Goal: Information Seeking & Learning: Check status

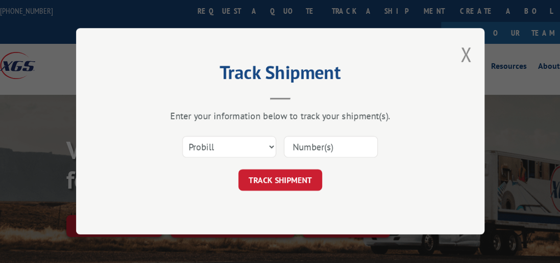
select select "bol"
click at [182, 137] on select "Select category... Probill BOL PO" at bounding box center [229, 147] width 94 height 21
click at [323, 150] on input at bounding box center [331, 147] width 94 height 21
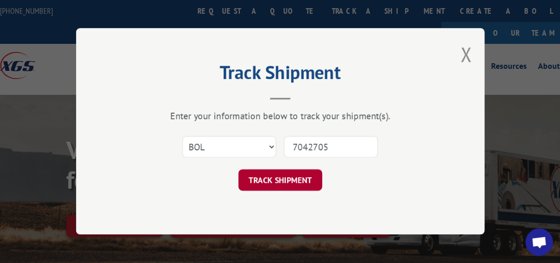
type input "7042705"
click at [301, 181] on button "TRACK SHIPMENT" at bounding box center [280, 180] width 84 height 21
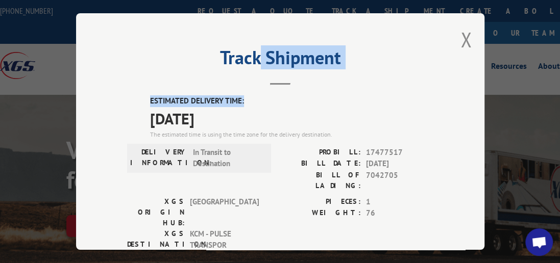
drag, startPoint x: 421, startPoint y: 84, endPoint x: 255, endPoint y: 47, distance: 169.8
click at [255, 47] on div "Track Shipment ESTIMATED DELIVERY TIME: [DATE] The estimated time is using the …" at bounding box center [280, 131] width 408 height 237
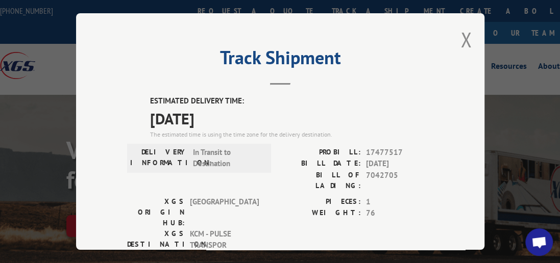
drag, startPoint x: 255, startPoint y: 47, endPoint x: 338, endPoint y: 39, distance: 84.1
click at [126, 13] on div "Track Shipment ESTIMATED DELIVERY TIME: [DATE] The estimated time is using the …" at bounding box center [280, 131] width 408 height 237
click at [460, 33] on button "Close modal" at bounding box center [465, 39] width 11 height 27
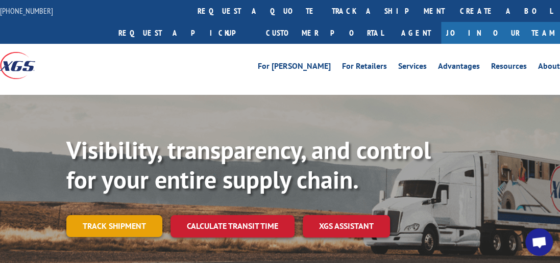
click at [128, 215] on link "Track shipment" at bounding box center [114, 225] width 96 height 21
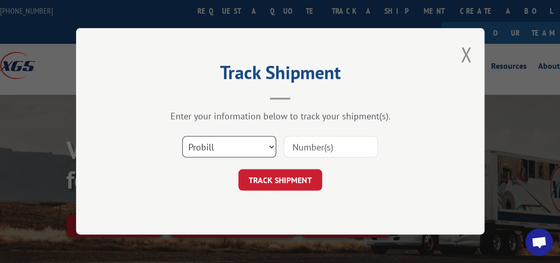
click at [271, 149] on select "Select category... Probill BOL PO" at bounding box center [229, 147] width 94 height 21
select select "bol"
click at [182, 137] on select "Select category... Probill BOL PO" at bounding box center [229, 147] width 94 height 21
click at [315, 149] on input at bounding box center [331, 147] width 94 height 21
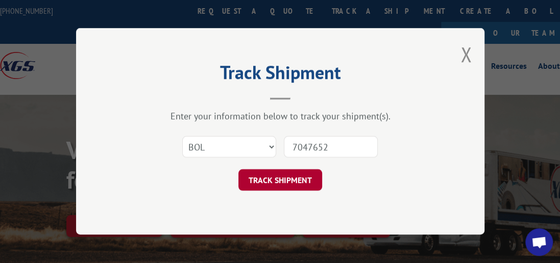
type input "7047652"
click at [291, 184] on button "TRACK SHIPMENT" at bounding box center [280, 180] width 84 height 21
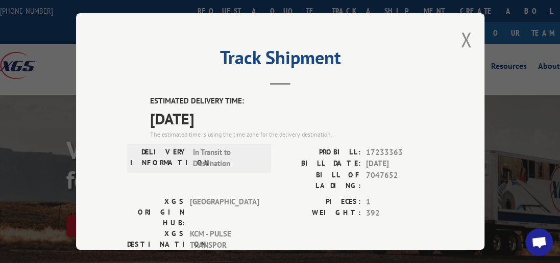
click at [468, 33] on div "Track Shipment ESTIMATED DELIVERY TIME: [DATE] The estimated time is using the …" at bounding box center [280, 131] width 408 height 237
